Goal: Check status

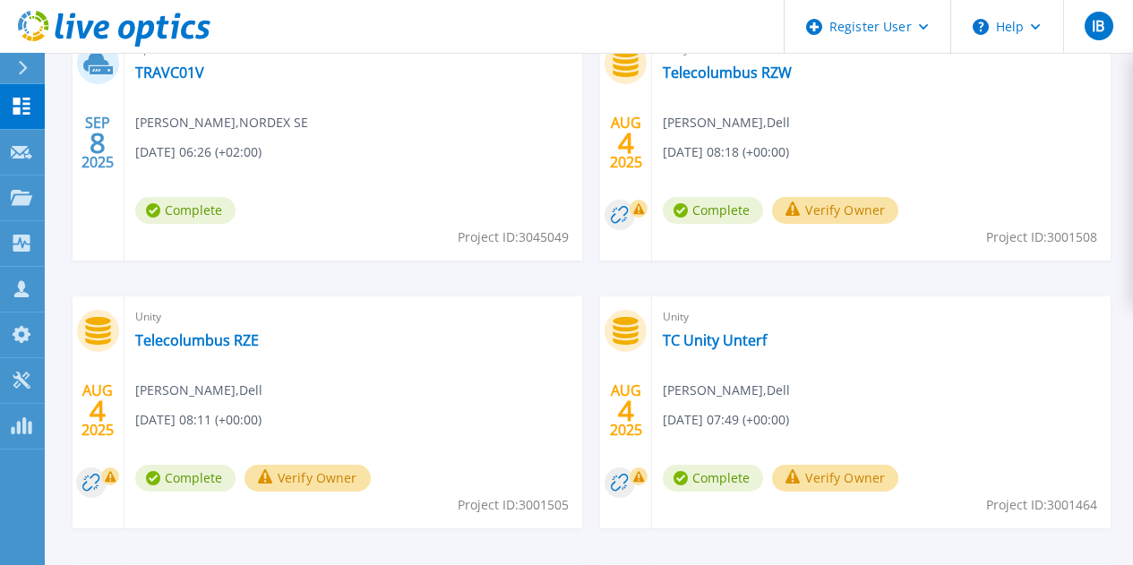
scroll to position [639, 0]
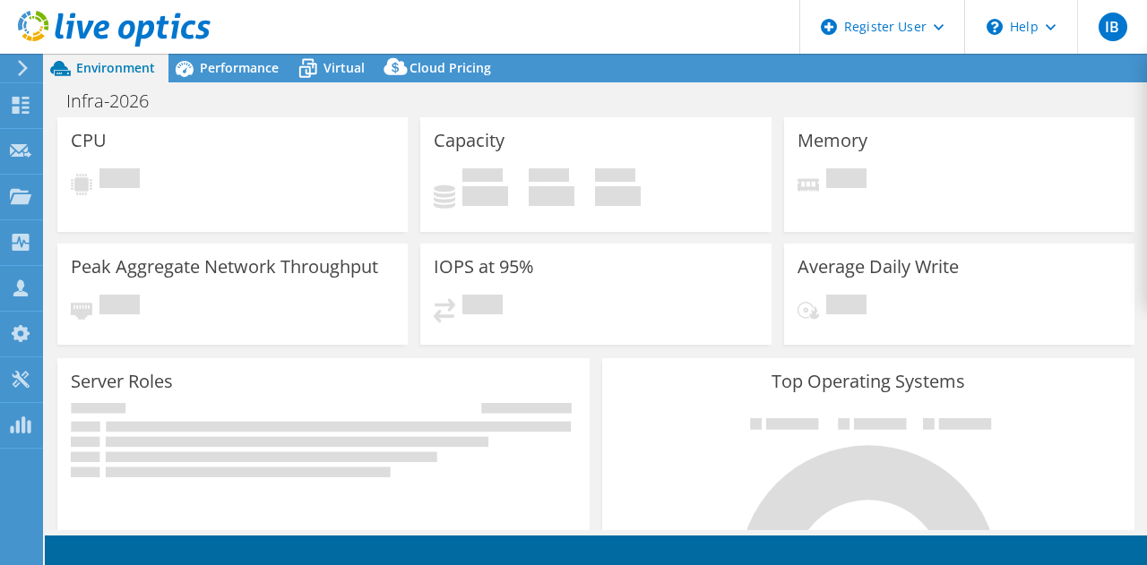
select select "EUFrankfurt"
select select "USD"
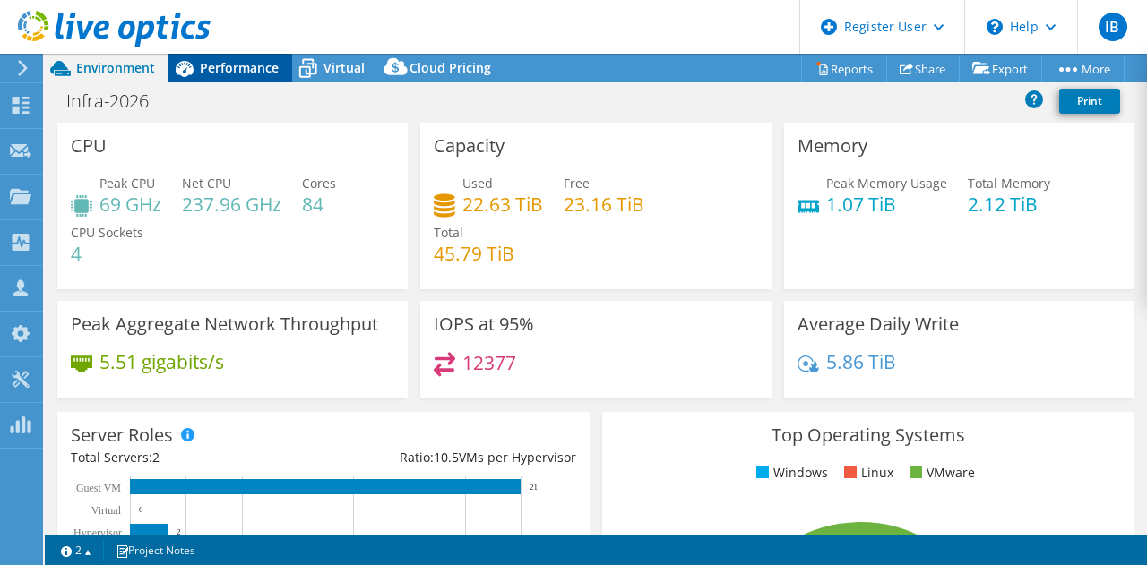
click at [247, 73] on span "Performance" at bounding box center [239, 67] width 79 height 17
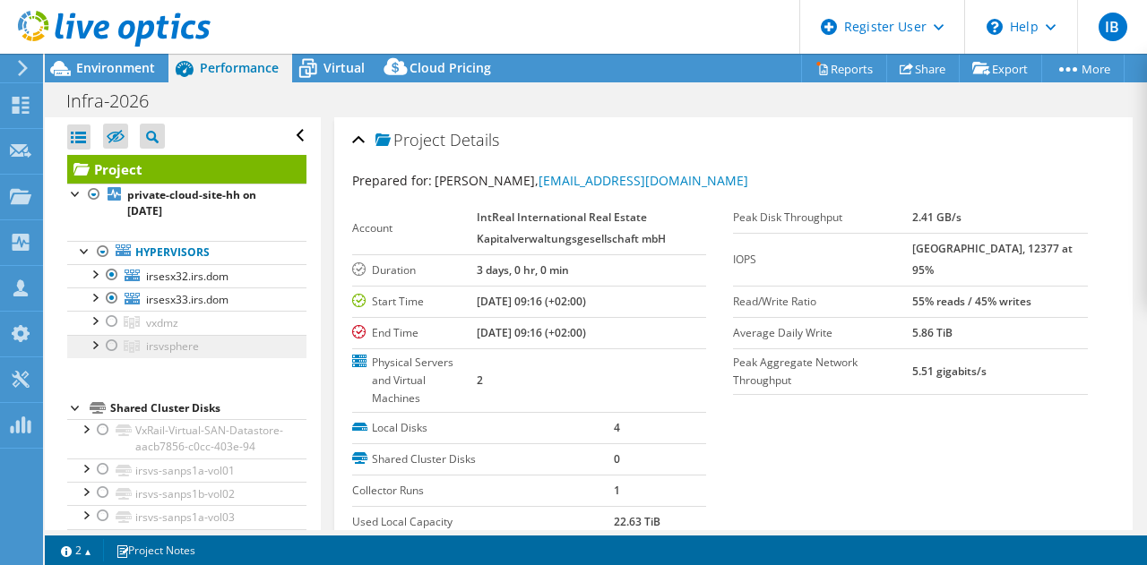
click at [179, 340] on span "irsvsphere" at bounding box center [172, 346] width 53 height 15
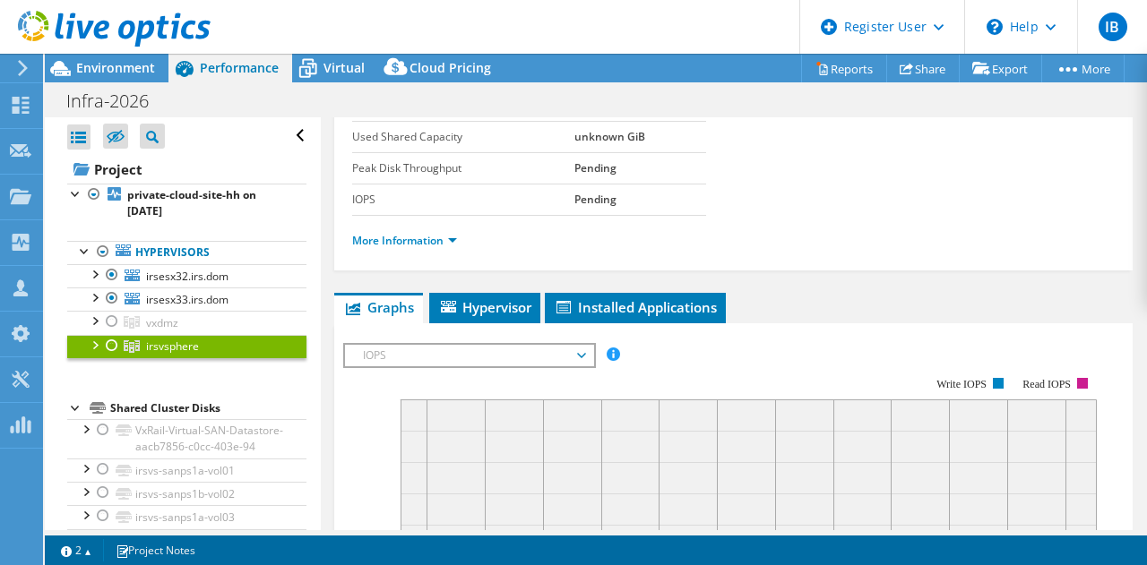
scroll to position [179, 0]
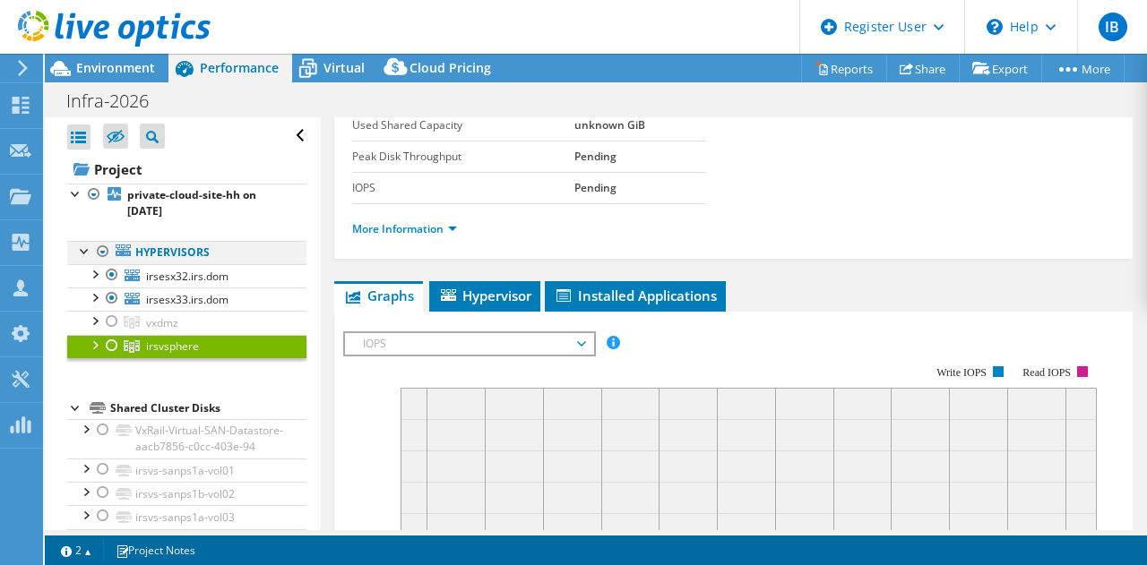
click at [99, 248] on div at bounding box center [103, 251] width 18 height 21
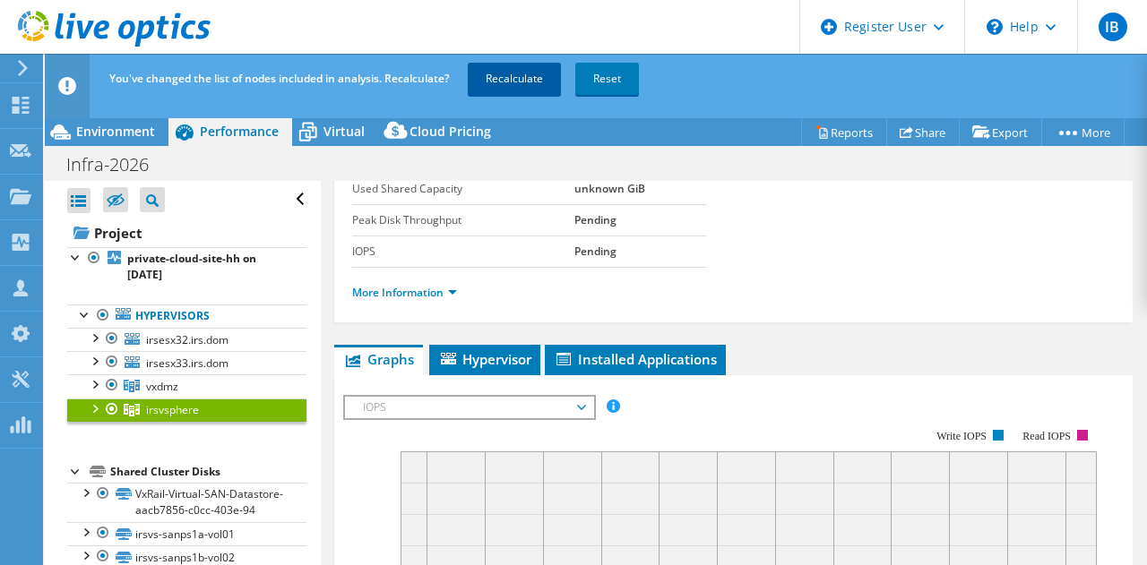
click at [530, 86] on link "Recalculate" at bounding box center [514, 79] width 93 height 32
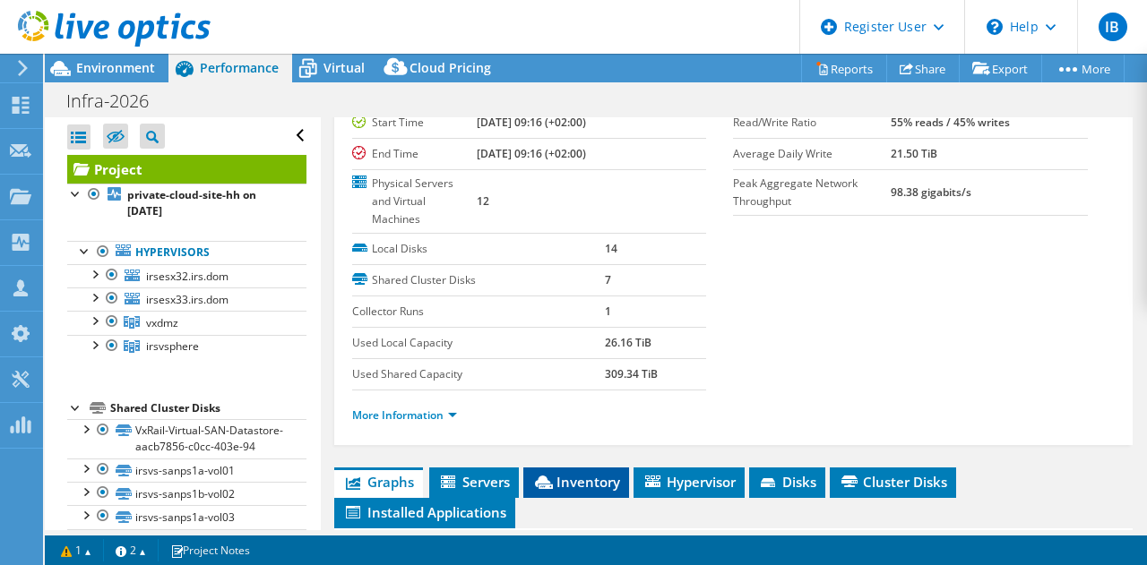
scroll to position [358, 0]
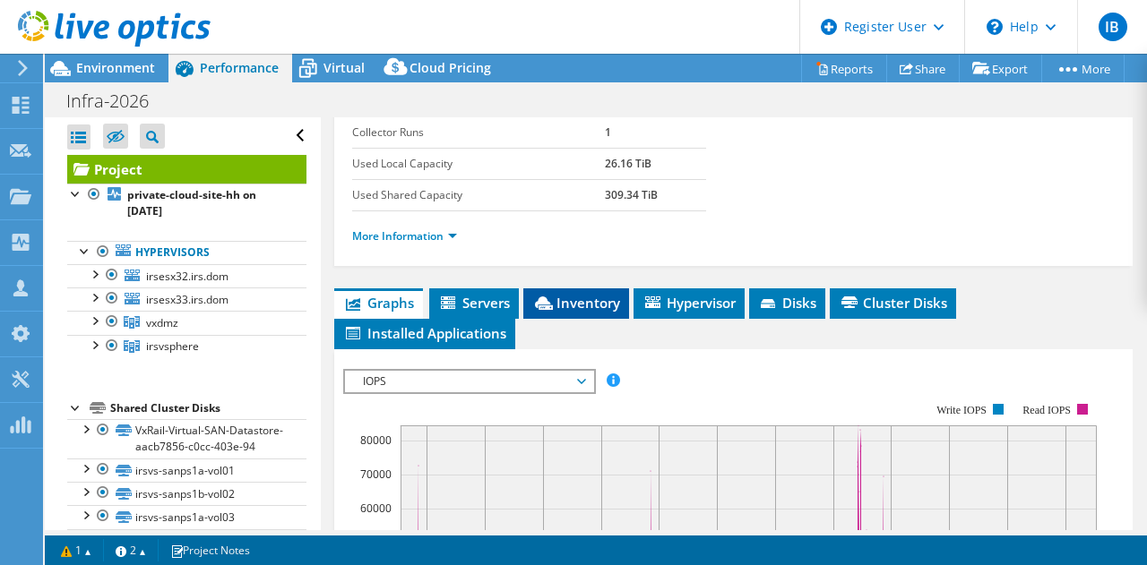
click at [549, 299] on icon at bounding box center [544, 302] width 18 height 13
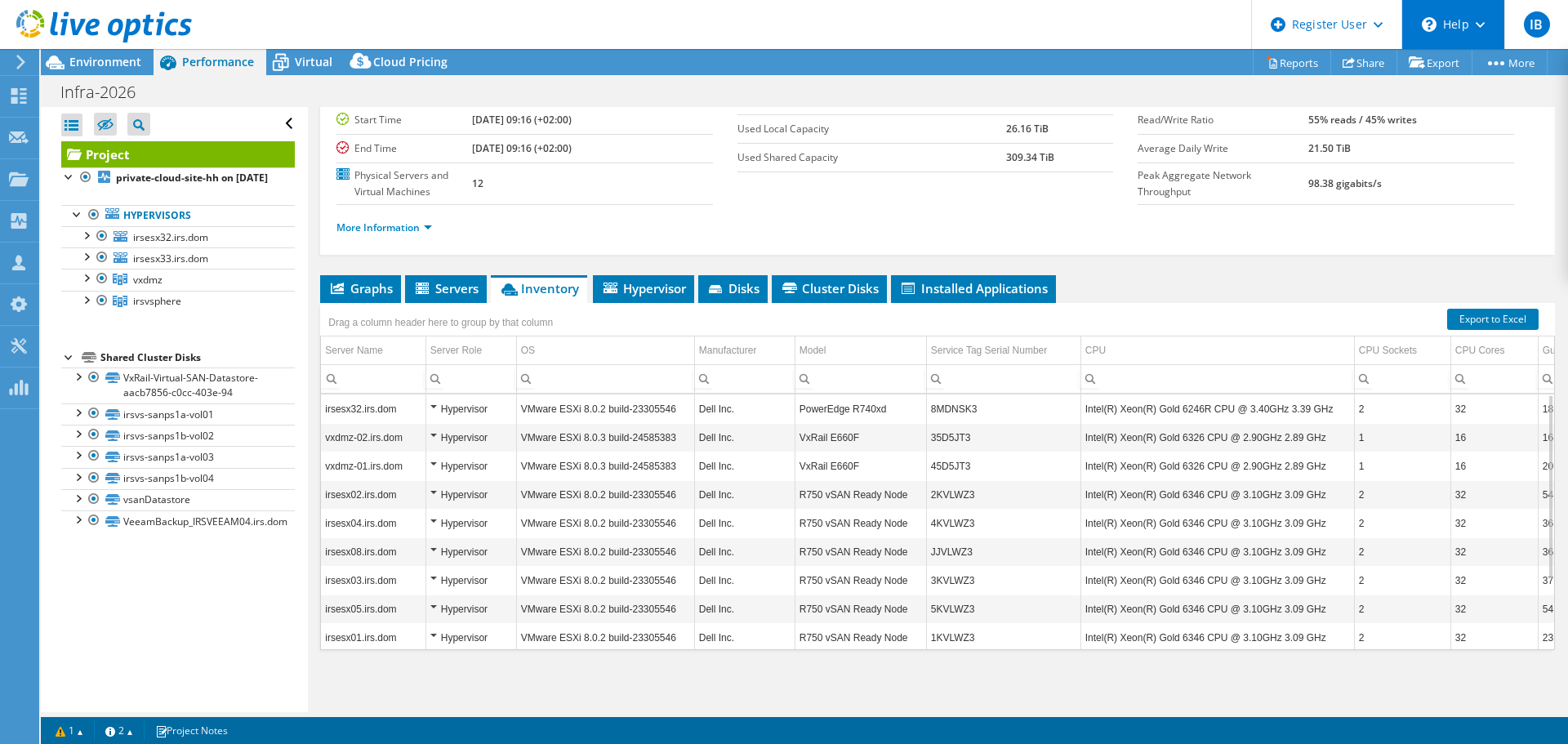
scroll to position [155, 0]
